Goal: Task Accomplishment & Management: Use online tool/utility

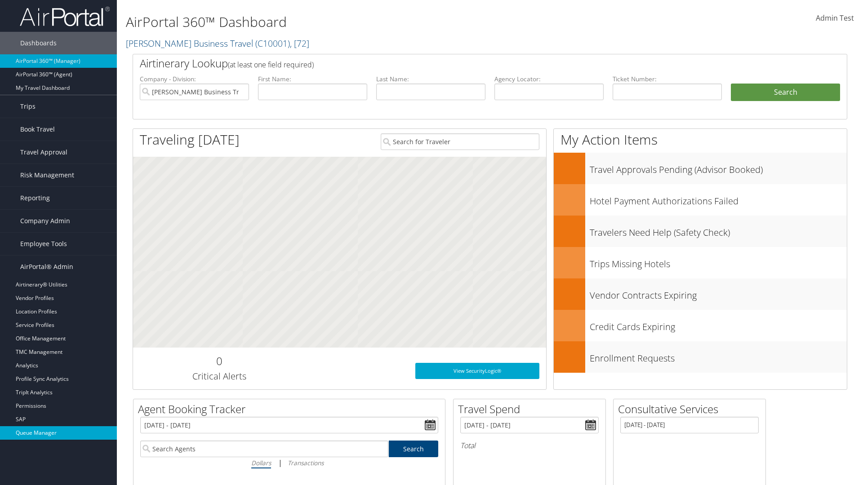
click at [58, 433] on link "Queue Manager" at bounding box center [58, 433] width 117 height 13
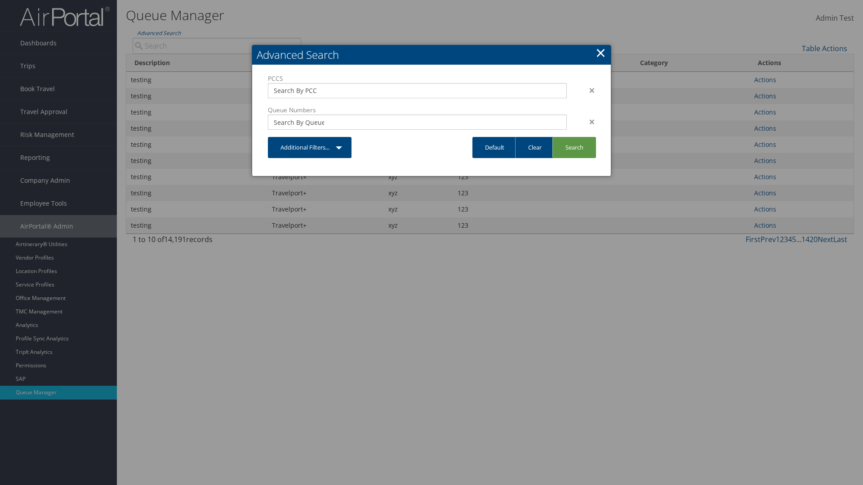
type input "test"
type input "1234"
click at [574, 147] on link "Search" at bounding box center [574, 147] width 44 height 21
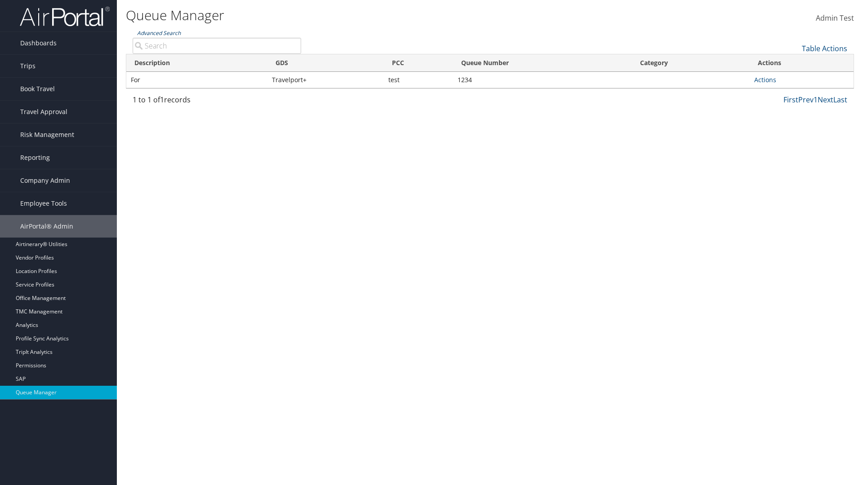
click at [159, 33] on link "Advanced Search" at bounding box center [159, 33] width 44 height 8
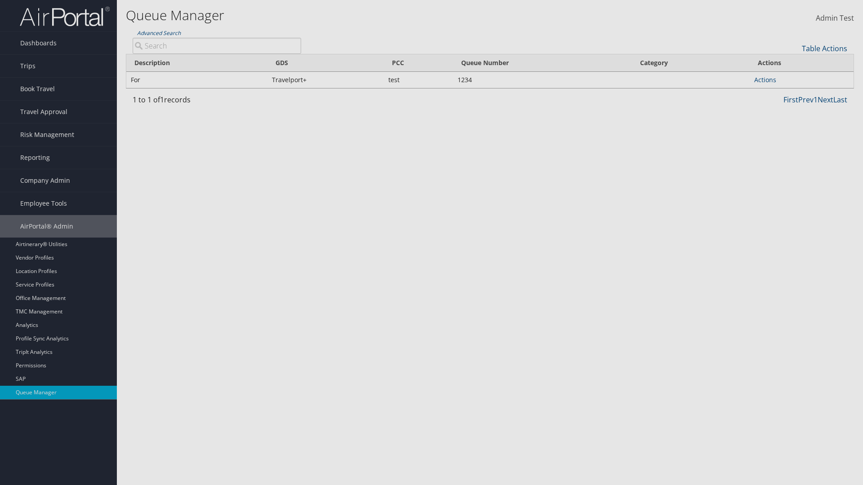
click at [0, 0] on link "Clear" at bounding box center [0, 0] width 0 height 0
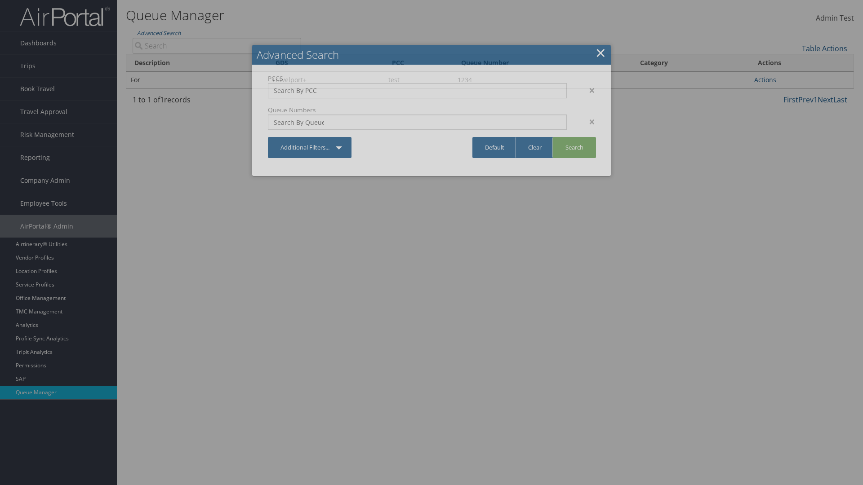
click at [601, 53] on link "×" at bounding box center [601, 53] width 10 height 18
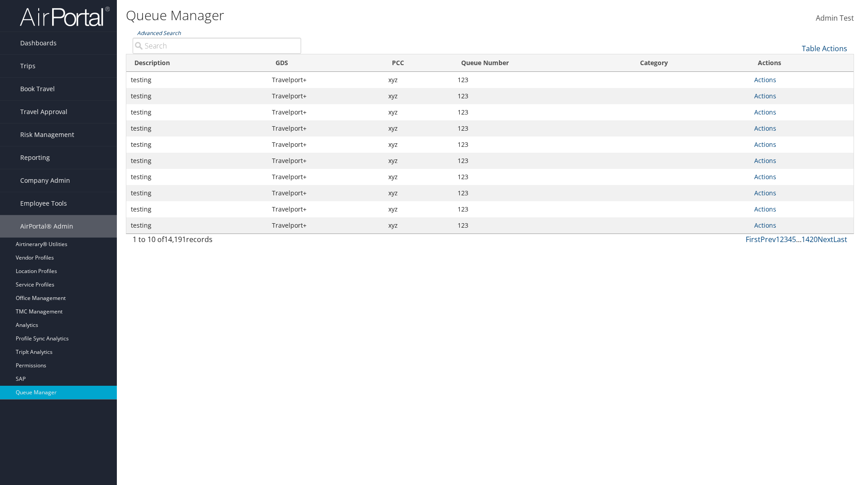
click at [159, 33] on link "Advanced Search" at bounding box center [159, 33] width 44 height 8
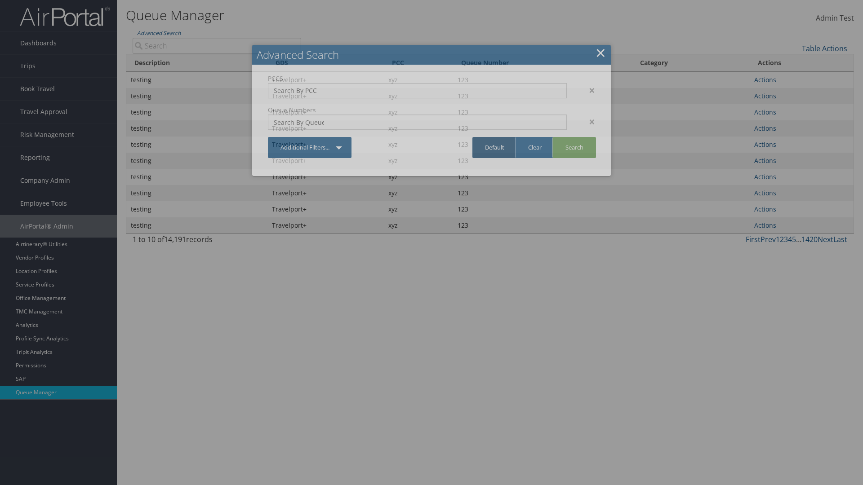
click at [494, 147] on link "Default" at bounding box center [494, 147] width 44 height 21
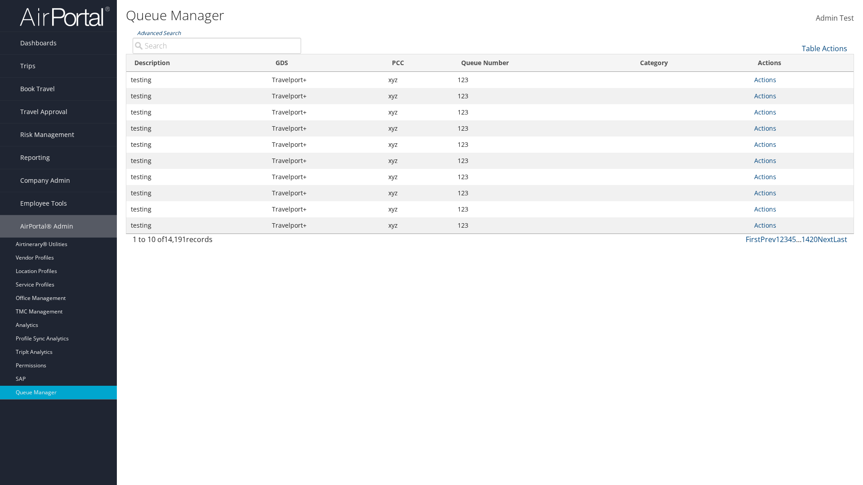
click at [159, 33] on link "Advanced Search" at bounding box center [159, 33] width 44 height 8
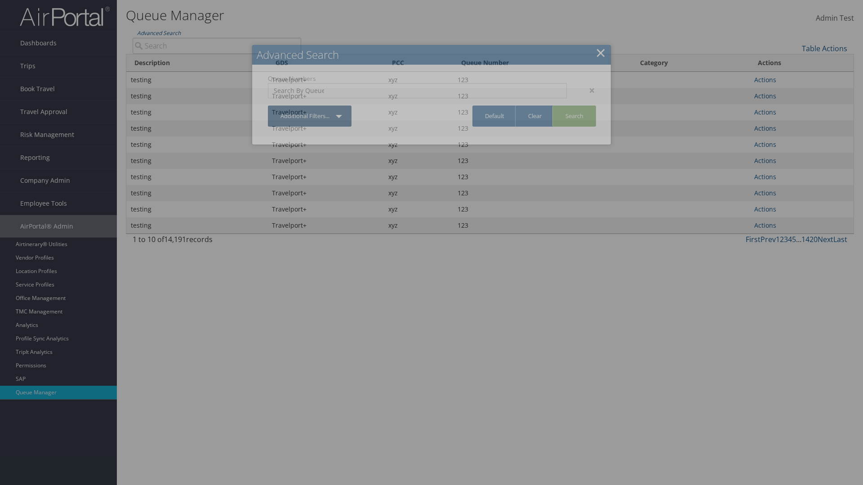
click at [587, 90] on div "×" at bounding box center [588, 90] width 28 height 11
click at [310, 106] on link "Additional Filters..." at bounding box center [310, 116] width 84 height 21
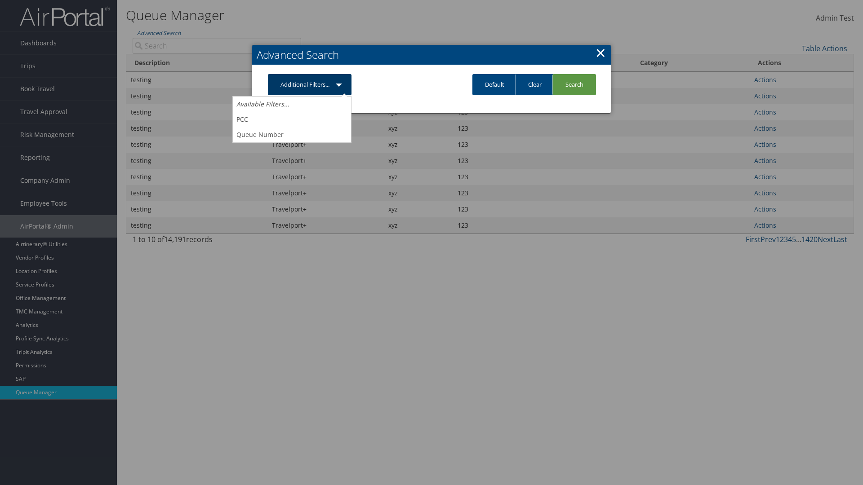
click at [292, 119] on link "PCC" at bounding box center [292, 119] width 118 height 15
click at [310, 95] on link "Additional Filters..." at bounding box center [310, 84] width 84 height 21
click at [292, 142] on link "Queue Number" at bounding box center [292, 134] width 118 height 15
